Goal: Information Seeking & Learning: Check status

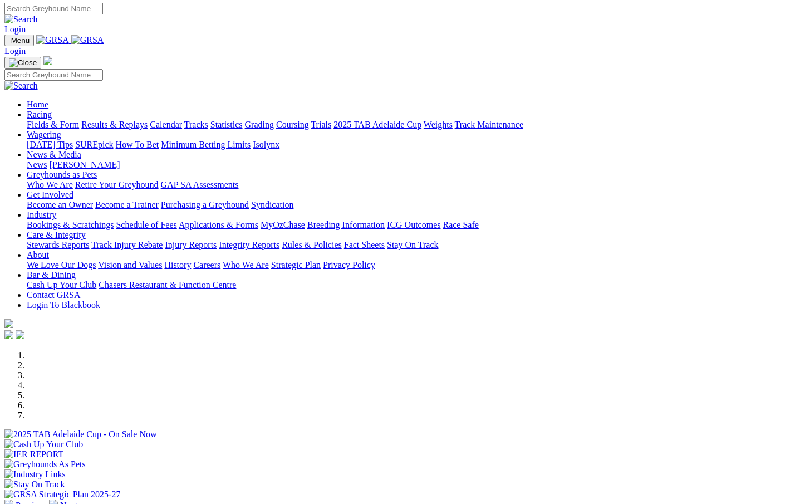
scroll to position [2, 0]
click at [102, 119] on link "Results & Replays" at bounding box center [114, 123] width 66 height 9
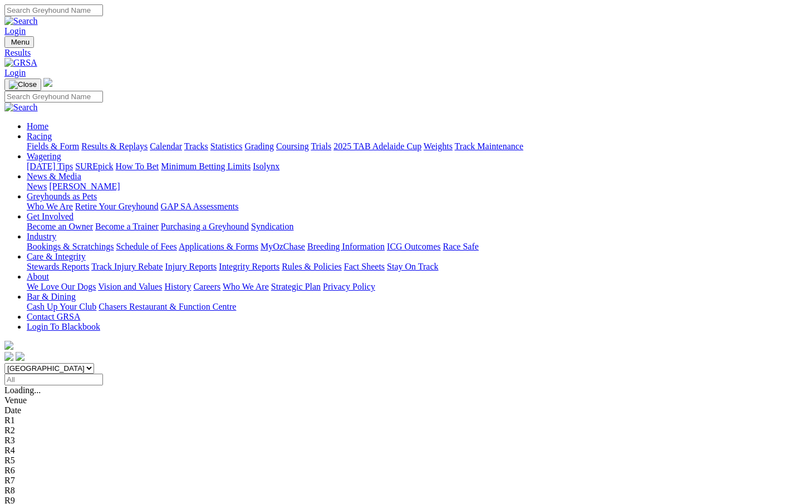
click at [156, 363] on div "South Australia New South Wales Northern Territory Queensland Tasmania Victoria…" at bounding box center [404, 374] width 801 height 22
click at [94, 363] on select "South Australia New South Wales Northern Territory Queensland Tasmania Victoria…" at bounding box center [49, 368] width 90 height 11
select select "NSW"
click at [57, 363] on select "South Australia New South Wales Northern Territory Queensland Tasmania Victoria…" at bounding box center [49, 368] width 90 height 11
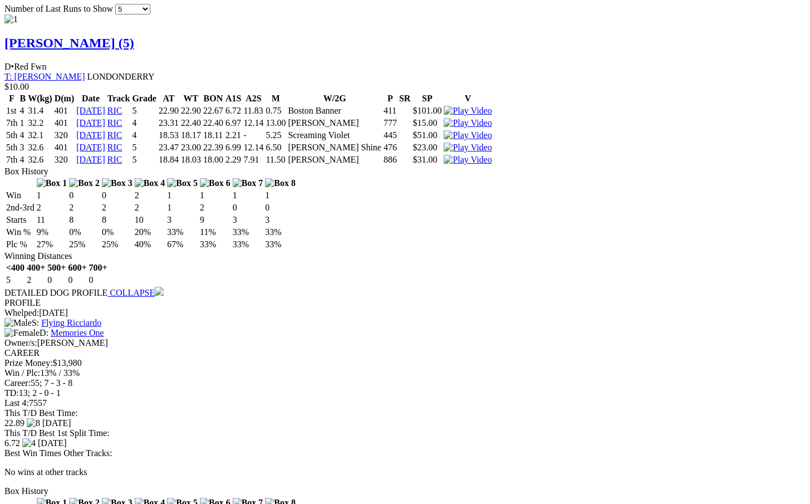
scroll to position [1224, 0]
